Goal: Task Accomplishment & Management: Use online tool/utility

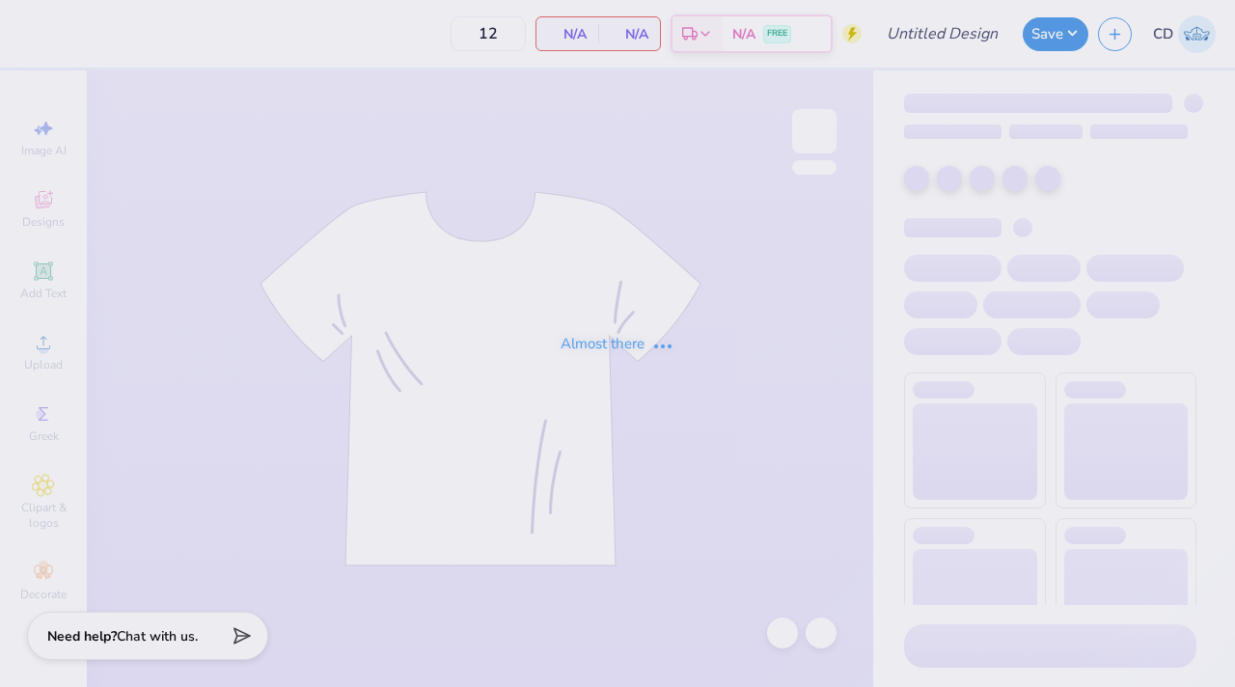
type input "Phi Mu Mad Plaid"
type input "36"
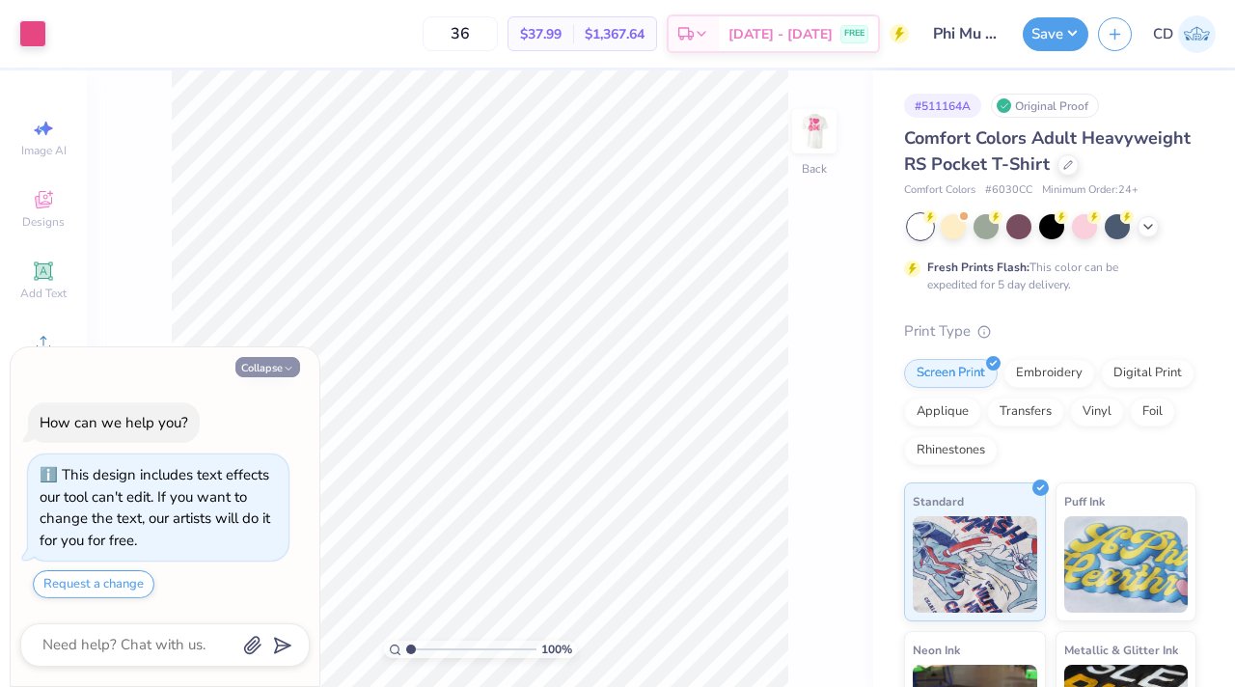
click at [282, 370] on button "Collapse" at bounding box center [267, 367] width 65 height 20
type textarea "x"
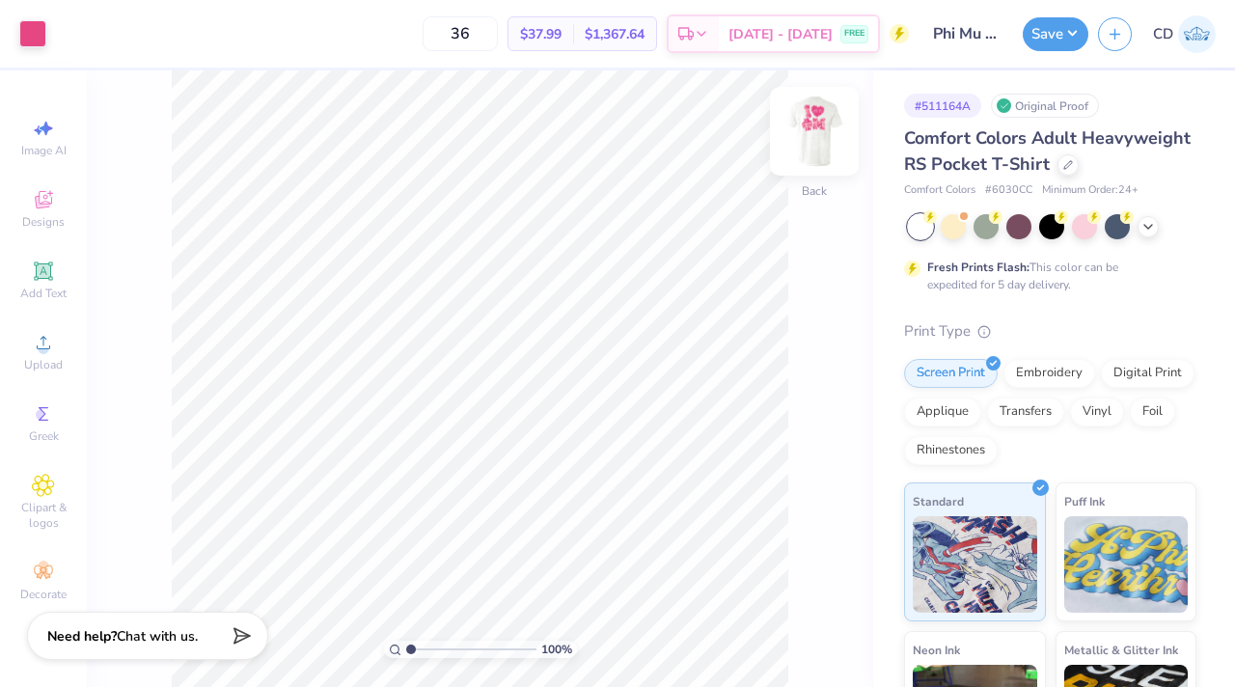
click at [820, 121] on img at bounding box center [814, 131] width 77 height 77
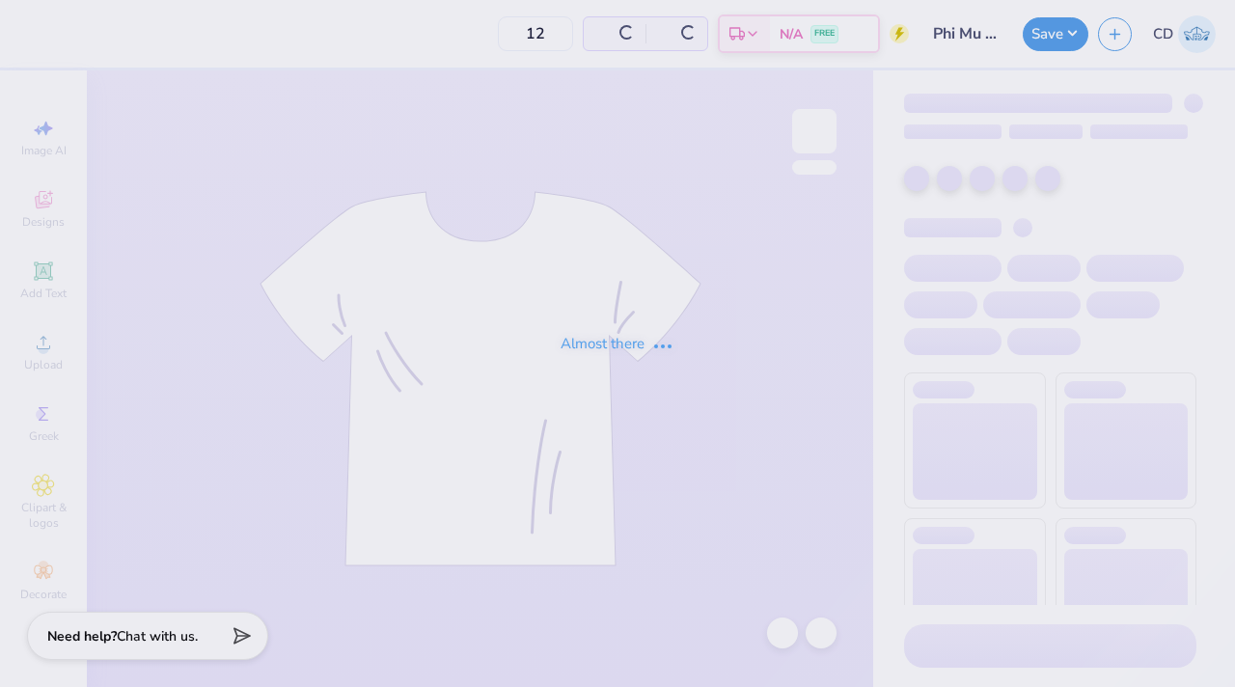
type input "36"
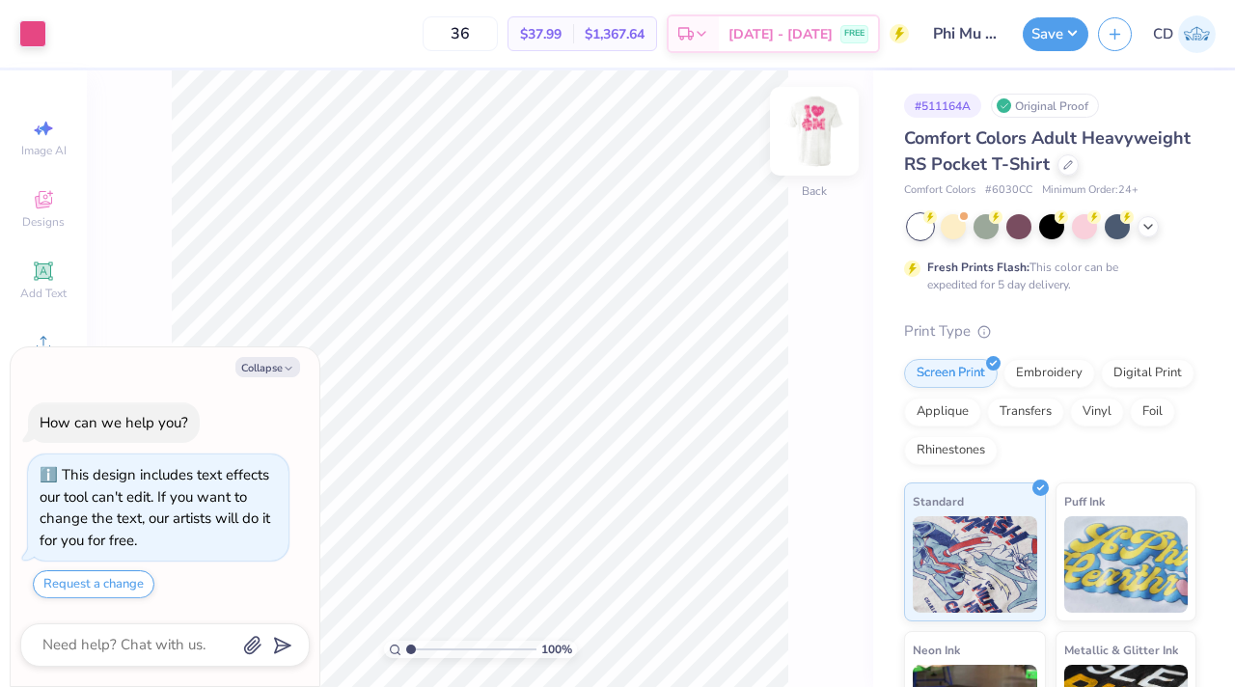
click at [808, 142] on img at bounding box center [814, 131] width 77 height 77
click at [284, 369] on icon "button" at bounding box center [289, 369] width 12 height 12
type textarea "x"
